Goal: Transaction & Acquisition: Purchase product/service

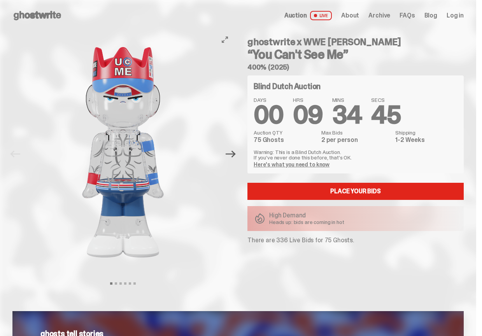
click at [236, 158] on icon "Next" at bounding box center [231, 154] width 10 height 10
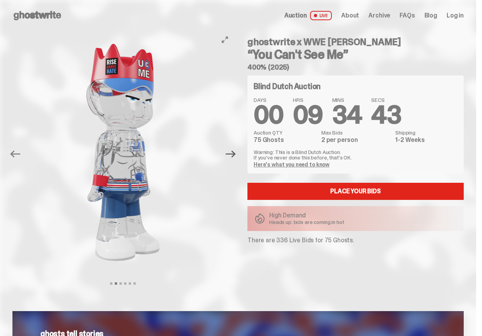
click at [236, 158] on icon "Next" at bounding box center [231, 154] width 10 height 10
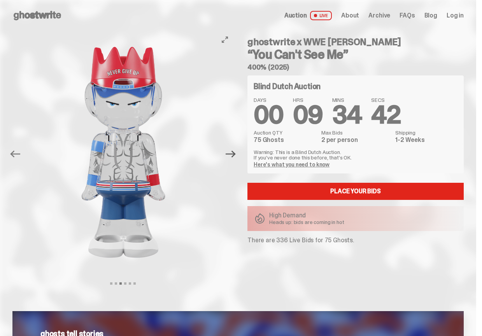
click at [236, 158] on icon "Next" at bounding box center [231, 154] width 10 height 10
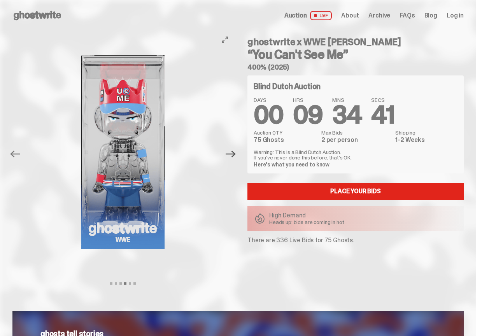
click at [236, 158] on icon "Next" at bounding box center [231, 154] width 10 height 10
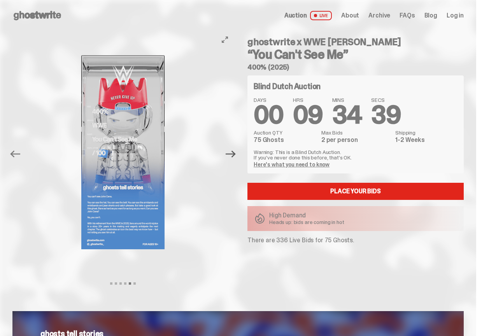
click at [236, 158] on icon "Next" at bounding box center [231, 154] width 10 height 10
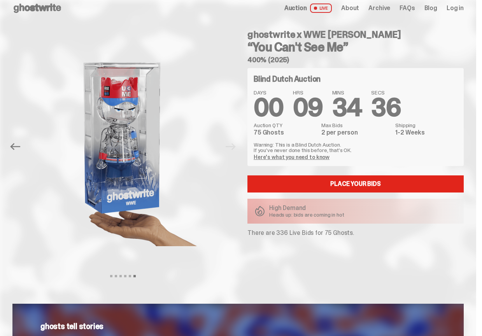
scroll to position [8, 0]
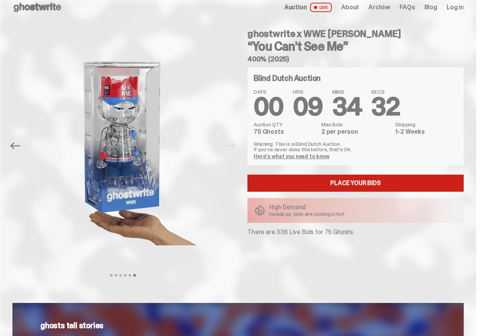
click at [342, 180] on link "Place your Bids" at bounding box center [356, 183] width 216 height 17
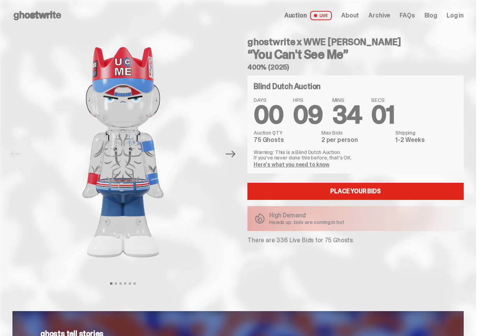
click at [49, 25] on div "Open main menu Home Auction LIVE About Archive FAQs Blog Log in" at bounding box center [238, 15] width 477 height 31
click at [51, 19] on icon at bounding box center [37, 15] width 50 height 12
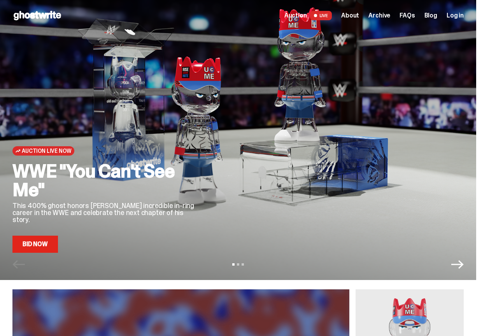
click at [390, 14] on span "Archive" at bounding box center [380, 15] width 22 height 6
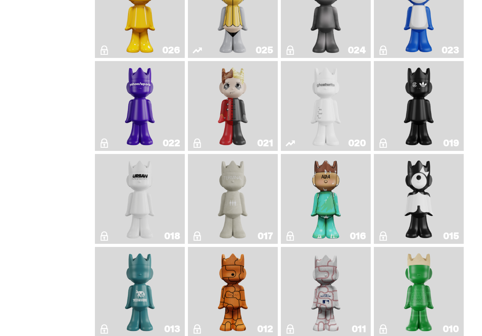
scroll to position [952, 0]
